Goal: Information Seeking & Learning: Find specific fact

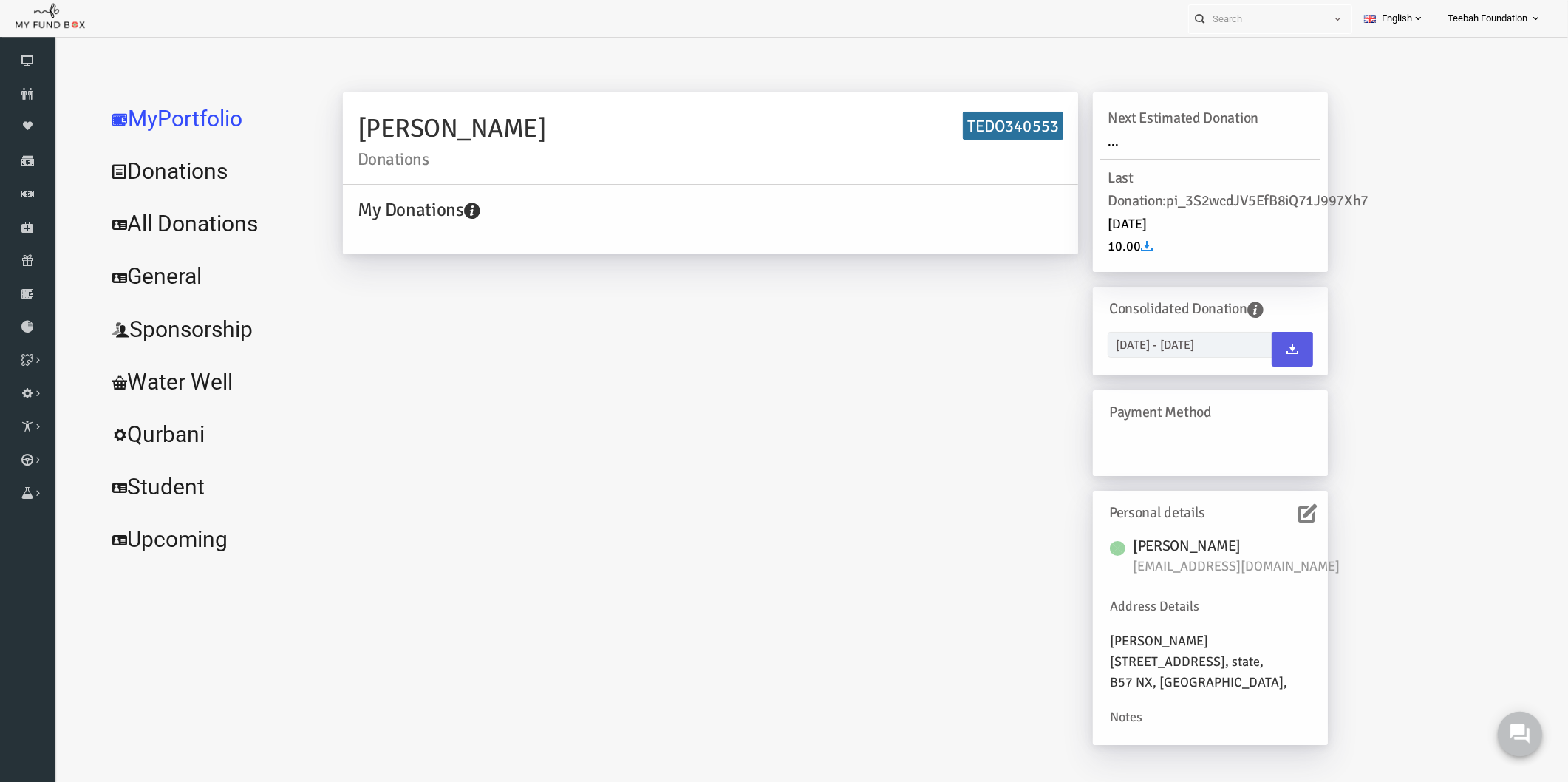
click at [1525, 725] on icon at bounding box center [1519, 733] width 19 height 19
click at [599, 318] on div "[PERSON_NAME] Donations TEDO340553 My Donations Get free account credit Get fre…" at bounding box center [804, 426] width 1014 height 668
click at [24, 90] on icon at bounding box center [28, 94] width 55 height 12
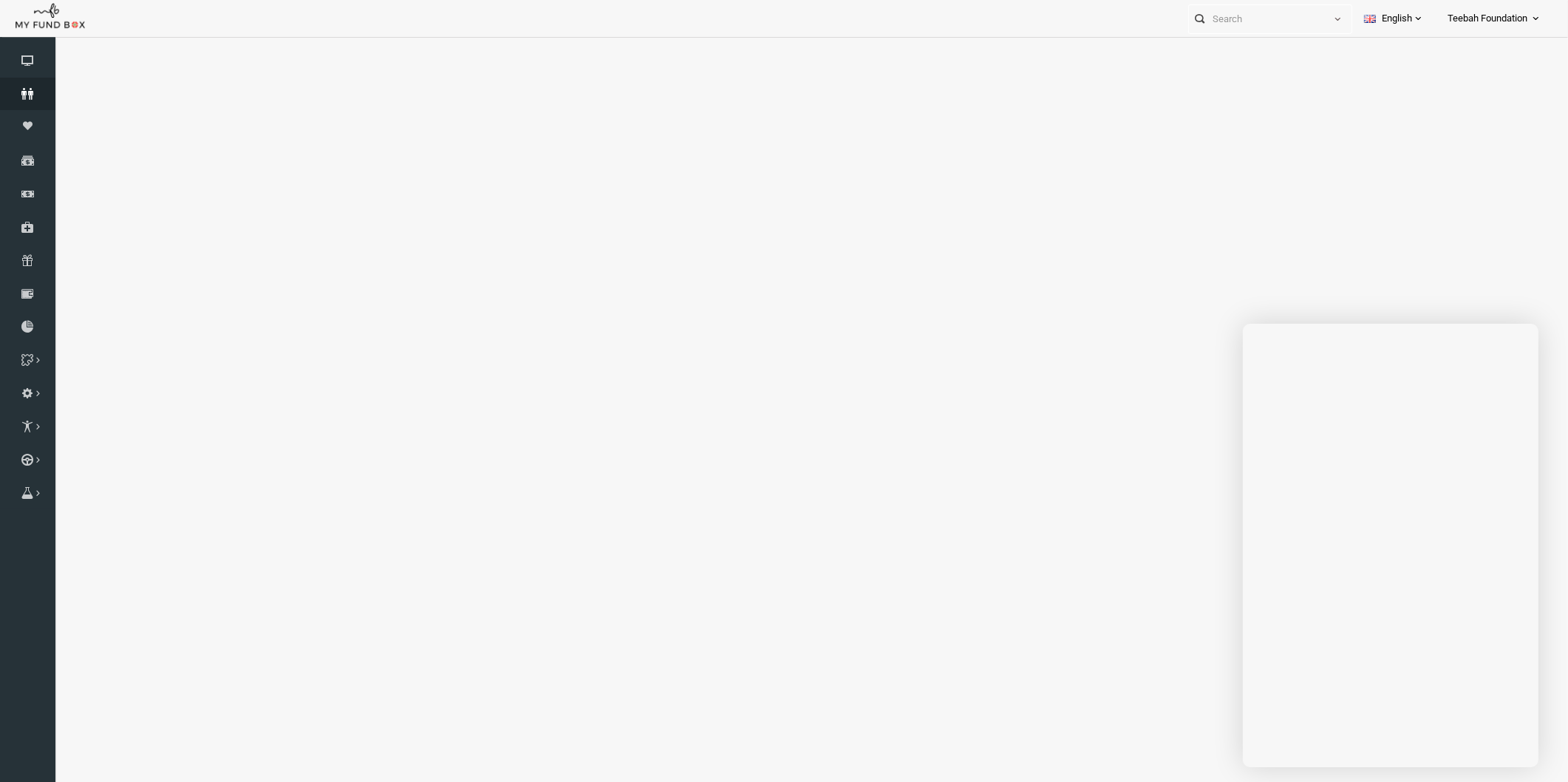
select select "100"
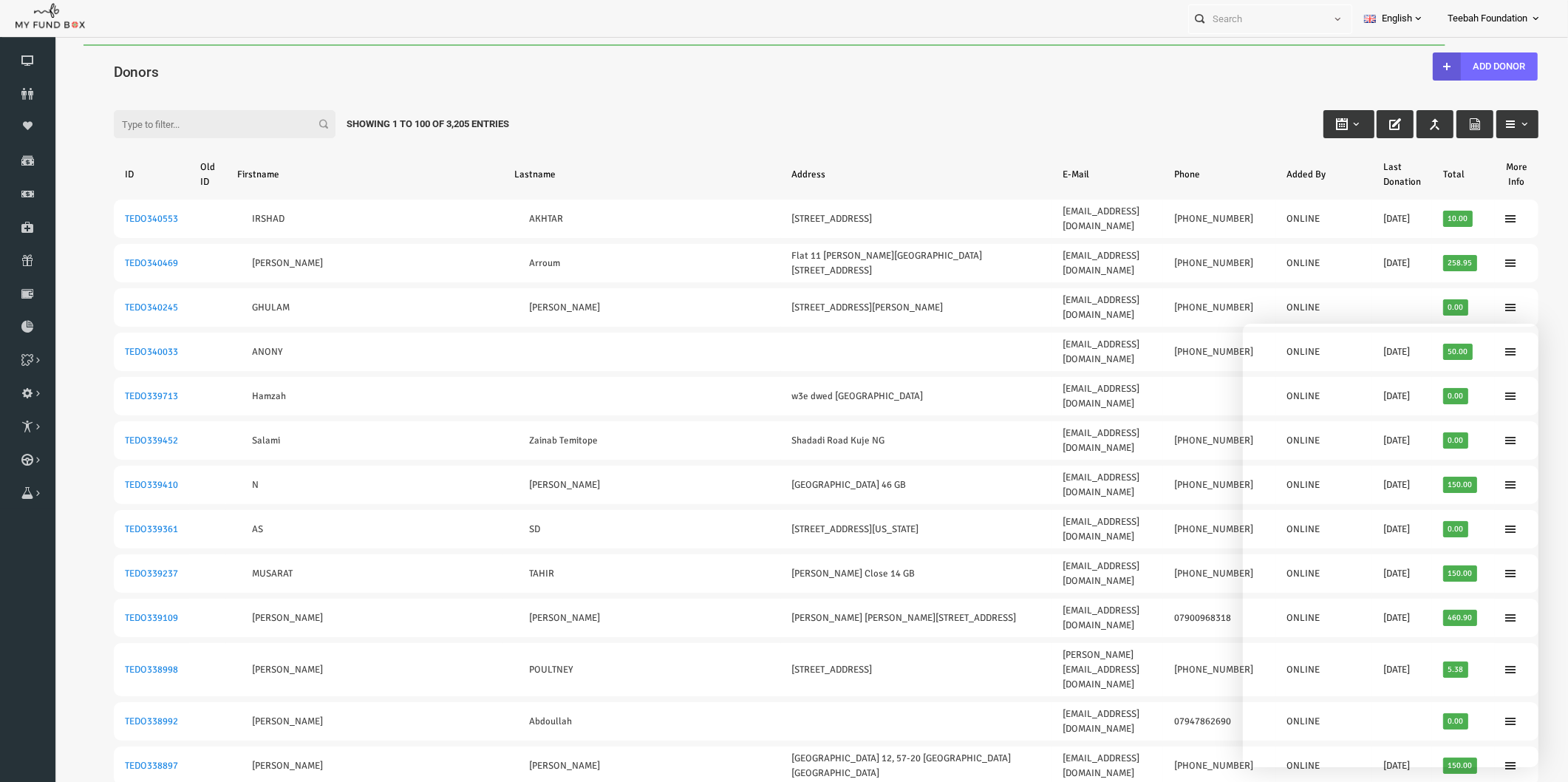
click at [125, 121] on input "Filter:" at bounding box center [194, 125] width 221 height 28
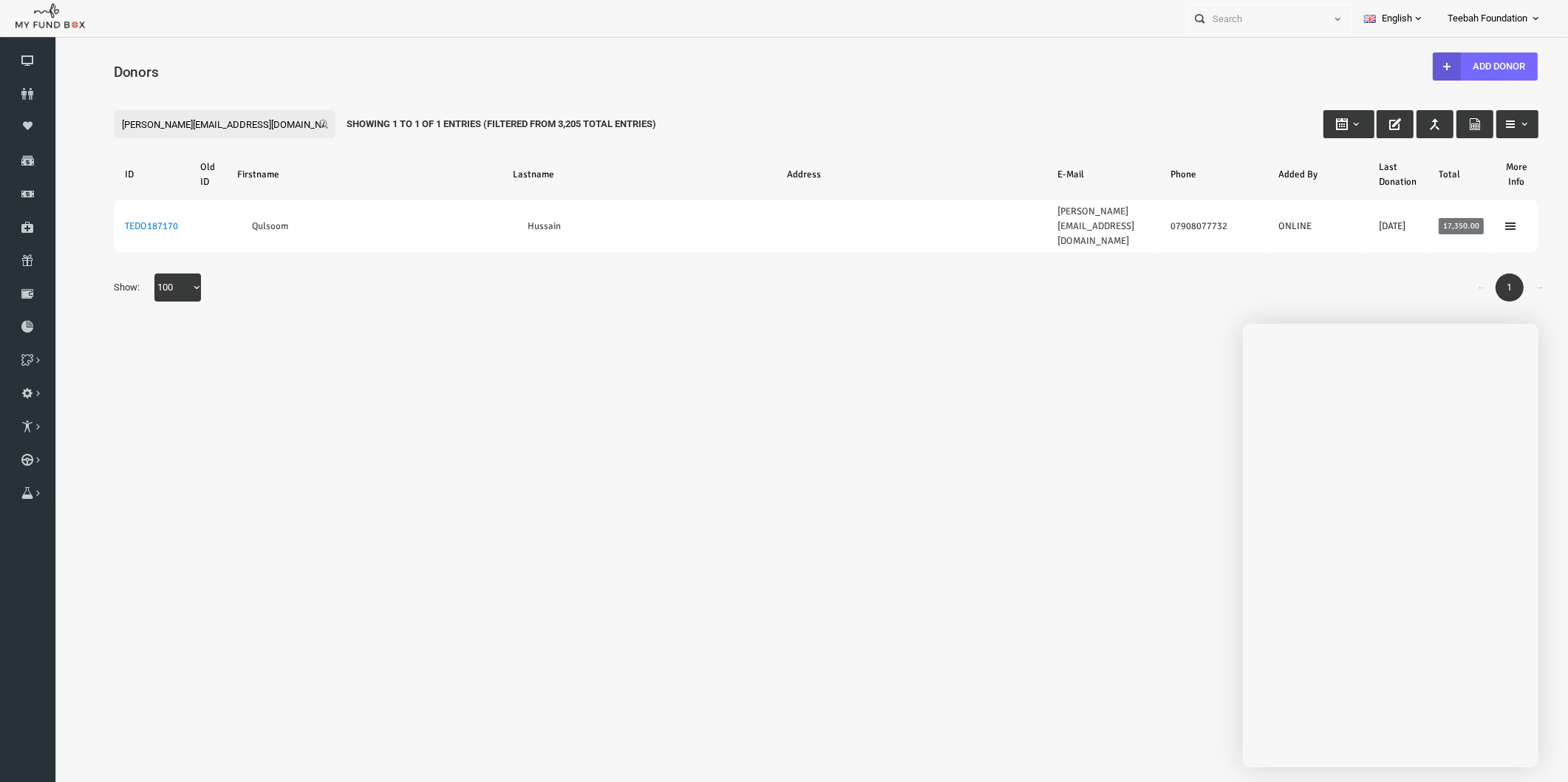
type input "[PERSON_NAME][EMAIL_ADDRESS][DOMAIN_NAME]"
click at [1026, 624] on body "Donor Not Found Beneficiary Not Found Partner Not Found!!!! Please Fill out thi…" at bounding box center [795, 430] width 1484 height 773
click at [606, 484] on body "Donor Not Found Beneficiary Not Found Partner Not Found!!!! Please Fill out thi…" at bounding box center [795, 430] width 1484 height 773
click at [802, 438] on body "Donor Not Found Beneficiary Not Found Partner Not Found!!!! Please Fill out thi…" at bounding box center [795, 430] width 1484 height 773
click at [221, 285] on div "← 1 → Show: 10 25 50 100 100" at bounding box center [795, 295] width 1454 height 43
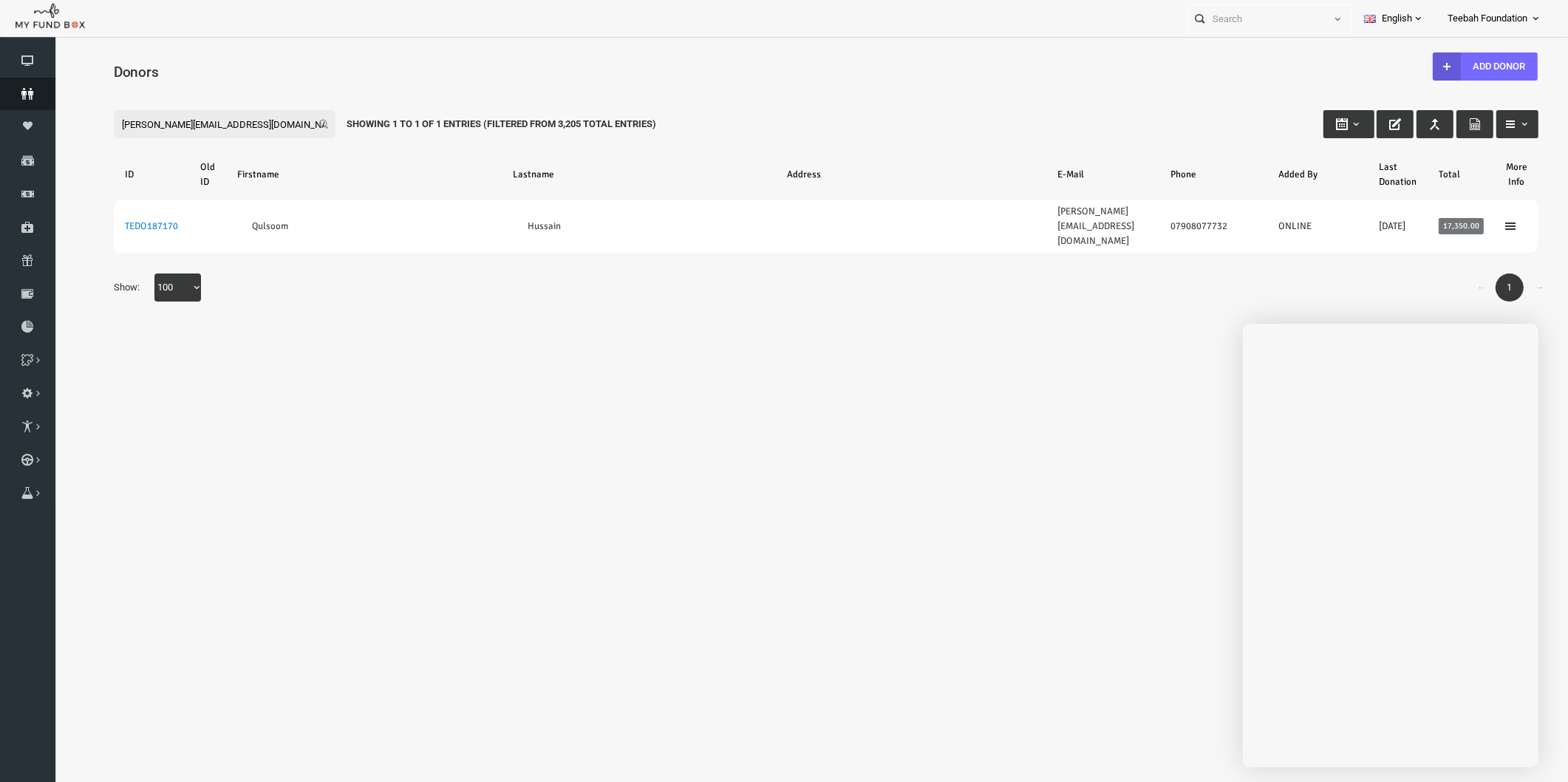
click at [32, 89] on icon at bounding box center [28, 94] width 55 height 12
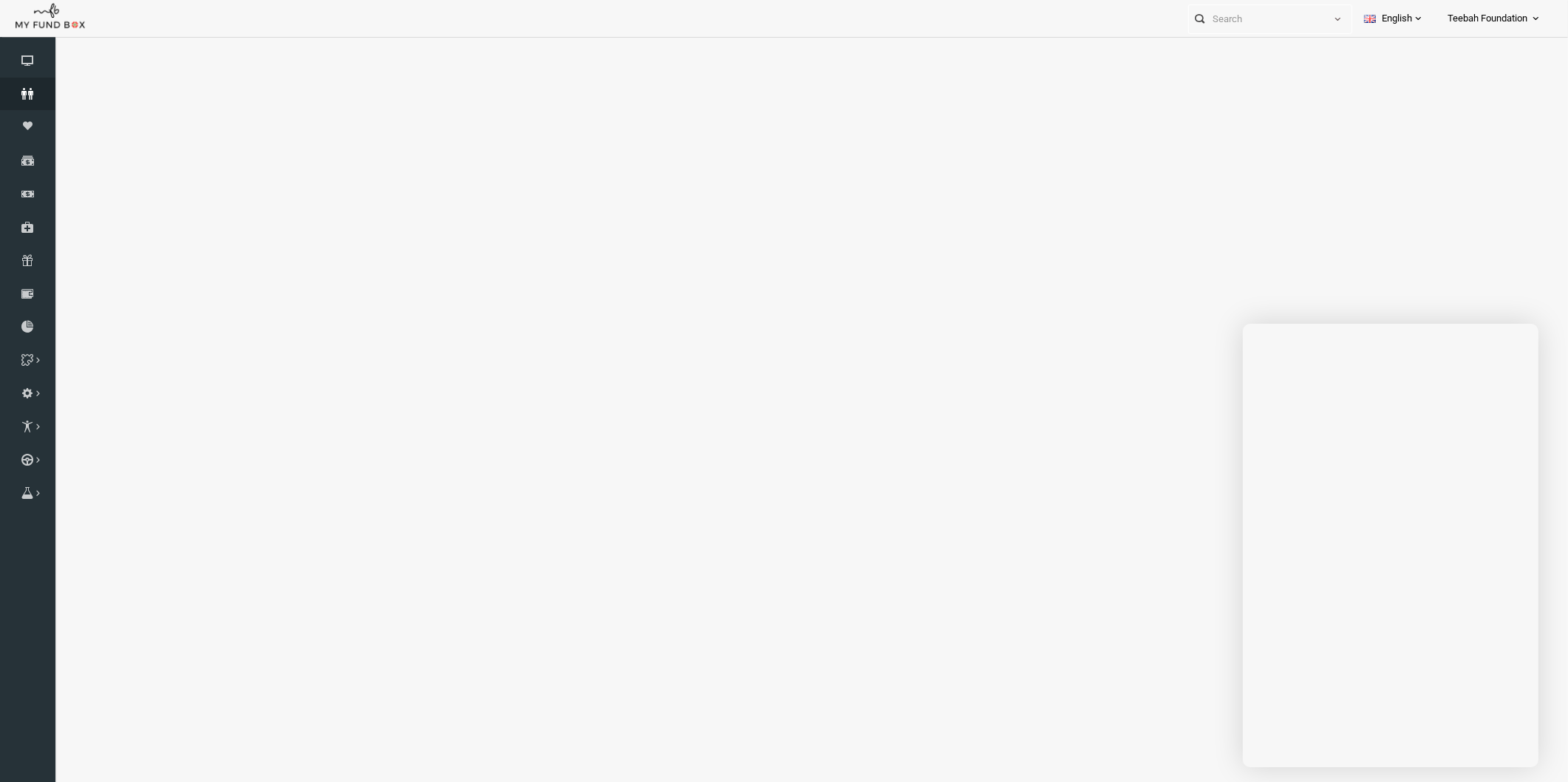
select select "100"
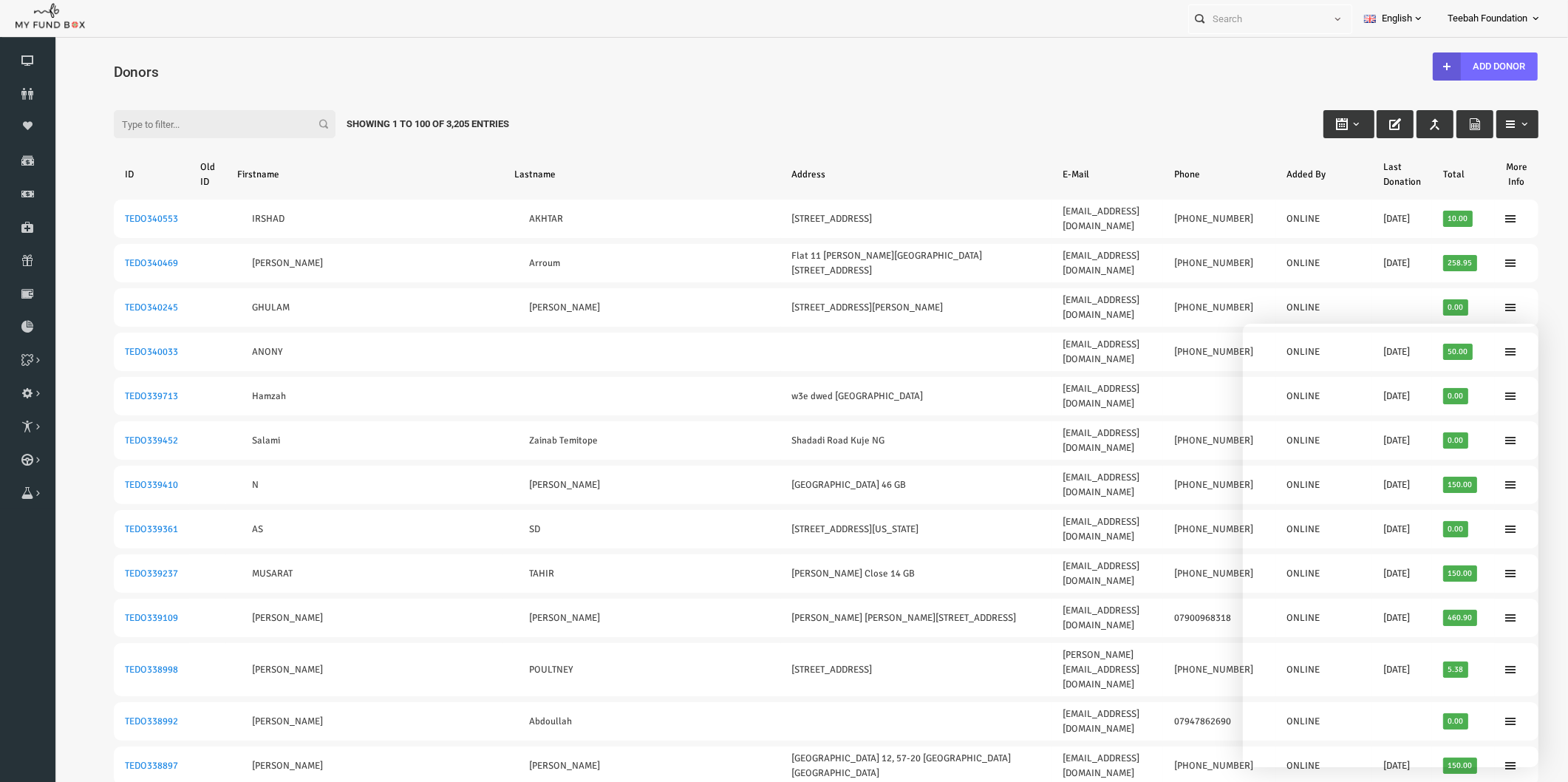
click at [1156, 115] on div "Filter: Showing 1 to 100 of 3,205 Entries" at bounding box center [795, 110] width 1454 height 40
drag, startPoint x: 92, startPoint y: 171, endPoint x: 1477, endPoint y: 172, distance: 1385.0
click at [1477, 172] on tr "ID Old ID [PERSON_NAME] Address E-Mail Phone Added By Last Donation Total More …" at bounding box center [796, 174] width 1425 height 39
